Goal: Use online tool/utility: Utilize a website feature to perform a specific function

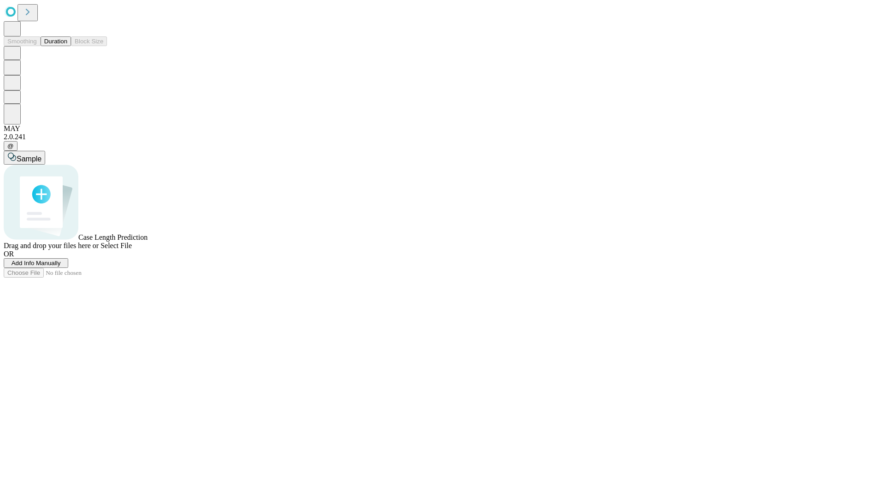
click at [67, 46] on button "Duration" at bounding box center [56, 41] width 30 height 10
click at [61, 266] on span "Add Info Manually" at bounding box center [36, 263] width 49 height 7
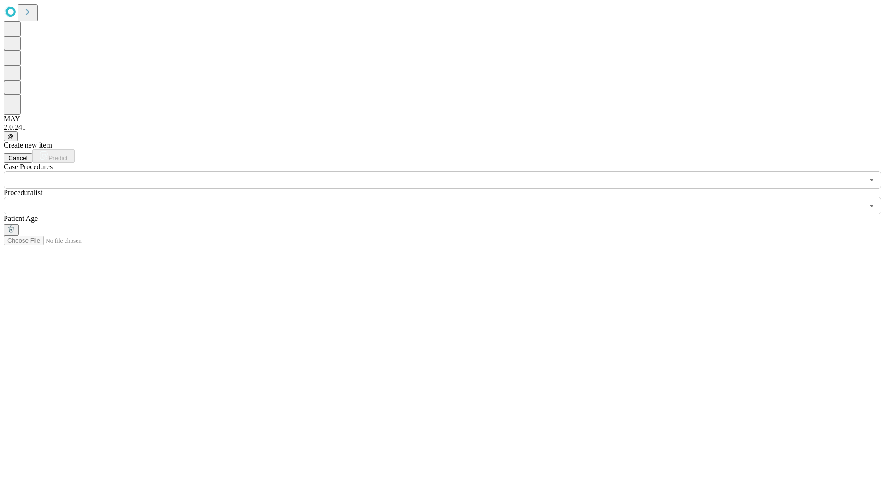
click at [103, 215] on input "text" at bounding box center [70, 219] width 65 height 9
type input "**"
click at [449, 197] on input "text" at bounding box center [434, 206] width 860 height 18
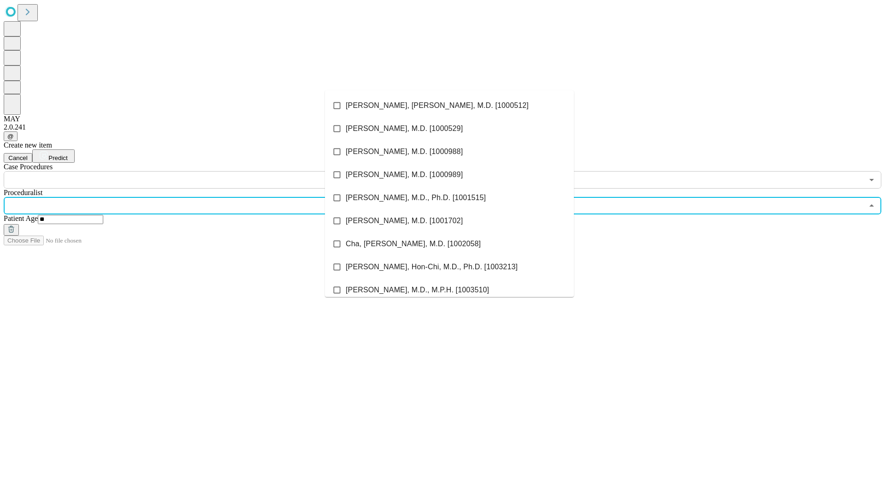
click at [449, 106] on li "[PERSON_NAME], [PERSON_NAME], M.D. [1000512]" at bounding box center [449, 105] width 249 height 23
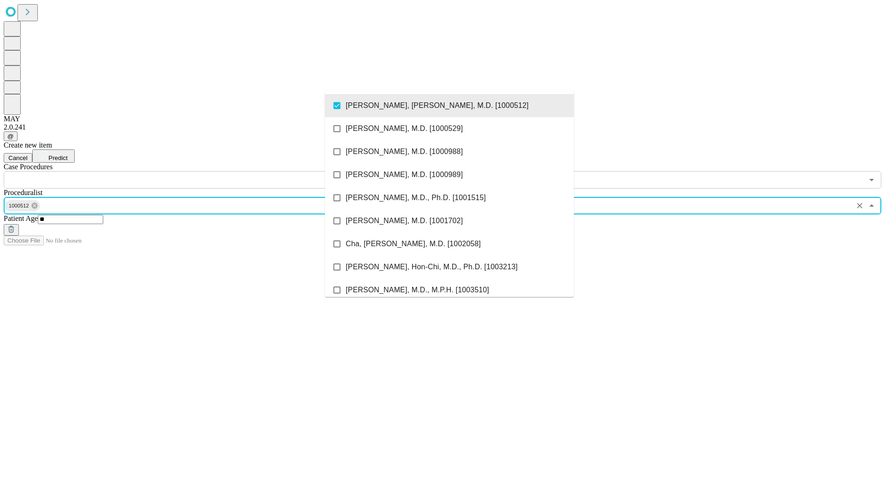
click at [194, 171] on input "text" at bounding box center [434, 180] width 860 height 18
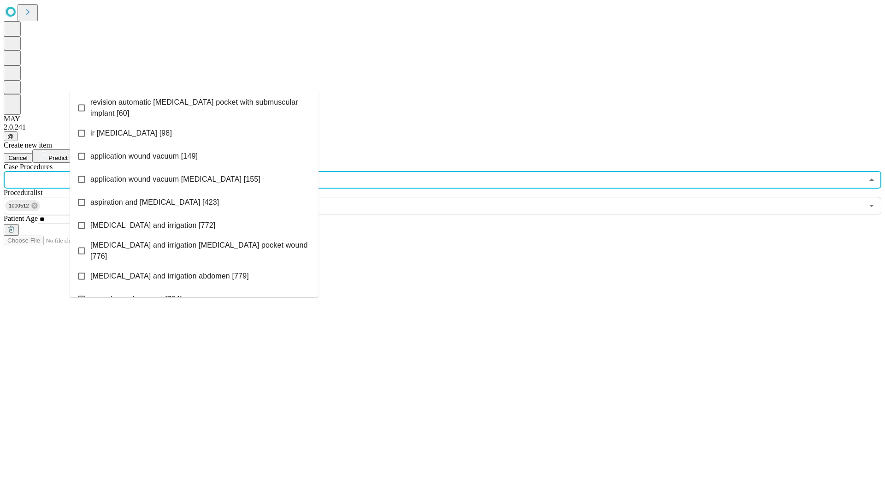
click at [194, 106] on span "revision automatic [MEDICAL_DATA] pocket with submuscular implant [60]" at bounding box center [200, 108] width 221 height 22
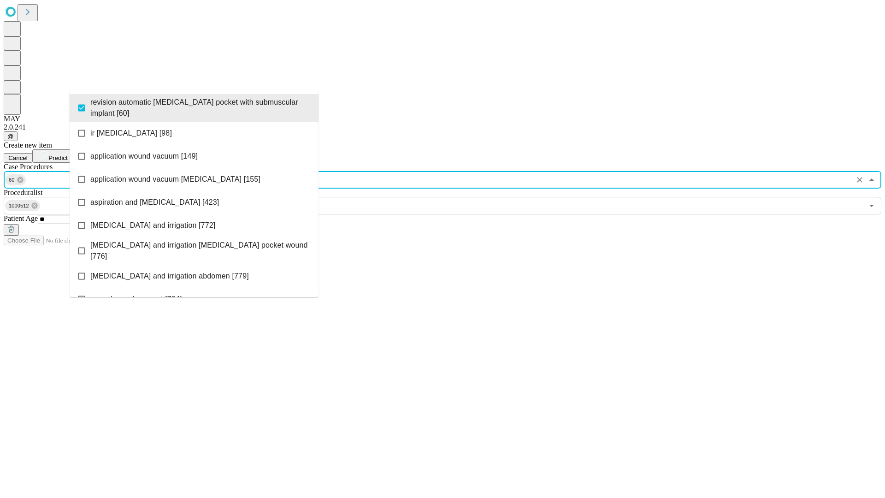
click at [67, 154] on span "Predict" at bounding box center [57, 157] width 19 height 7
